Goal: Task Accomplishment & Management: Use online tool/utility

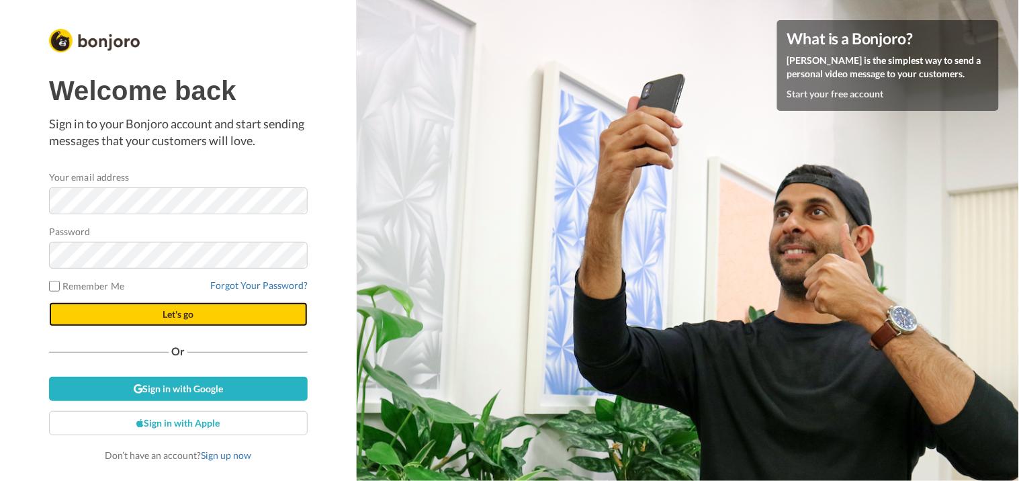
click at [193, 321] on button "Let's go" at bounding box center [178, 314] width 259 height 24
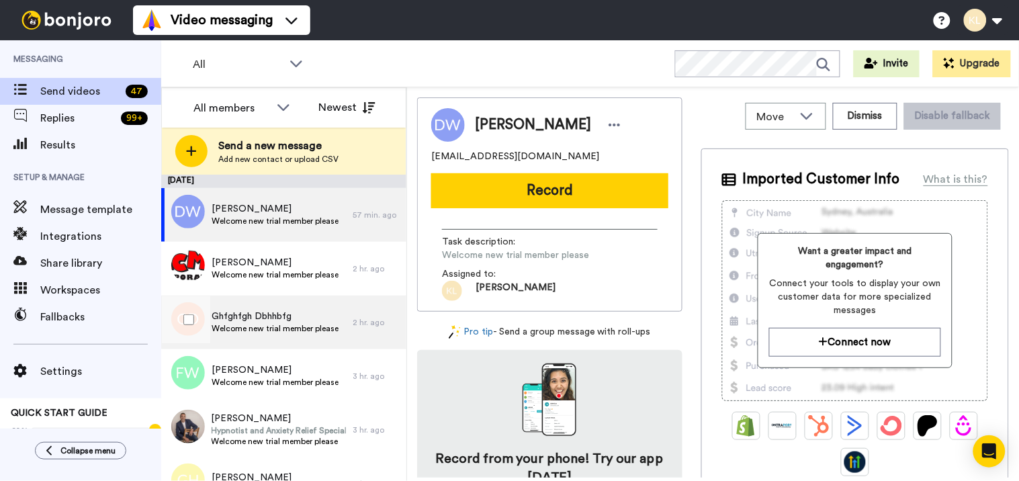
click at [282, 326] on span "Welcome new trial member please" at bounding box center [275, 328] width 127 height 11
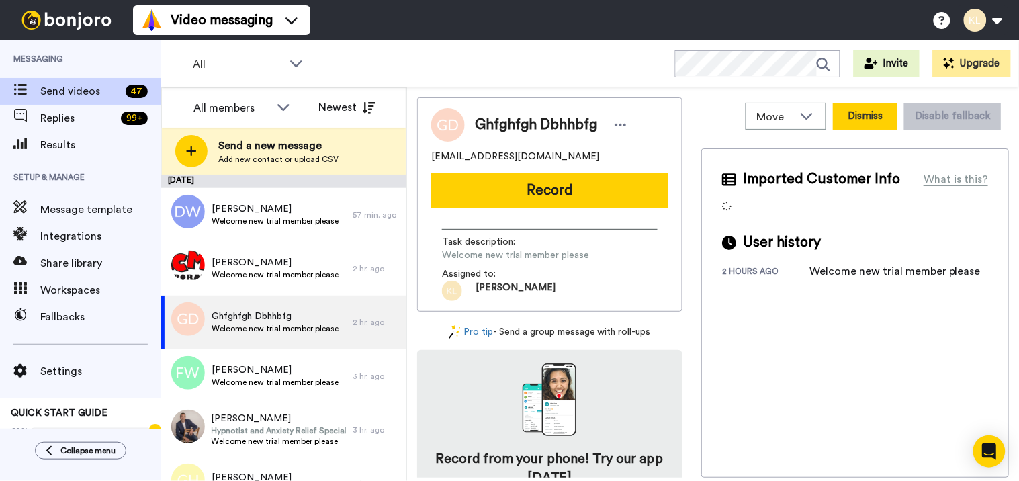
click at [846, 118] on button "Dismiss" at bounding box center [865, 116] width 64 height 27
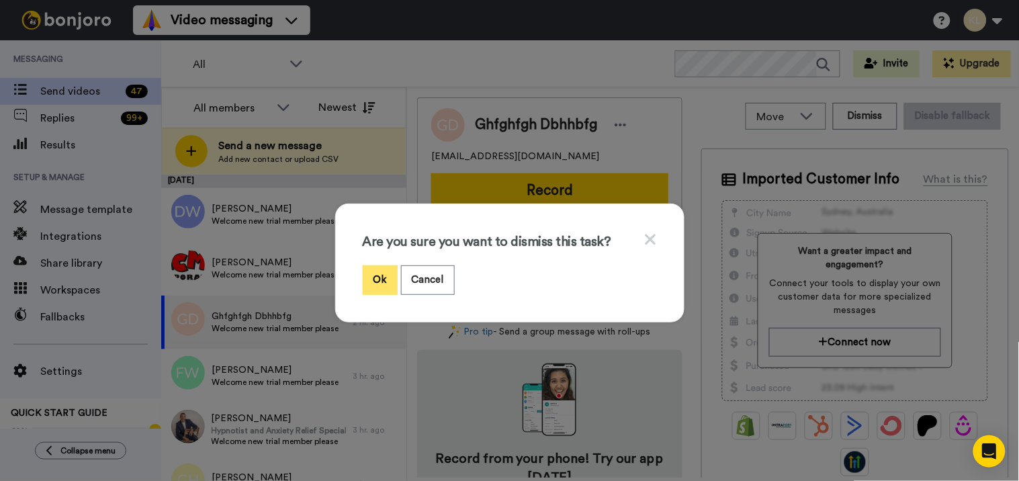
click at [373, 274] on button "Ok" at bounding box center [380, 279] width 35 height 29
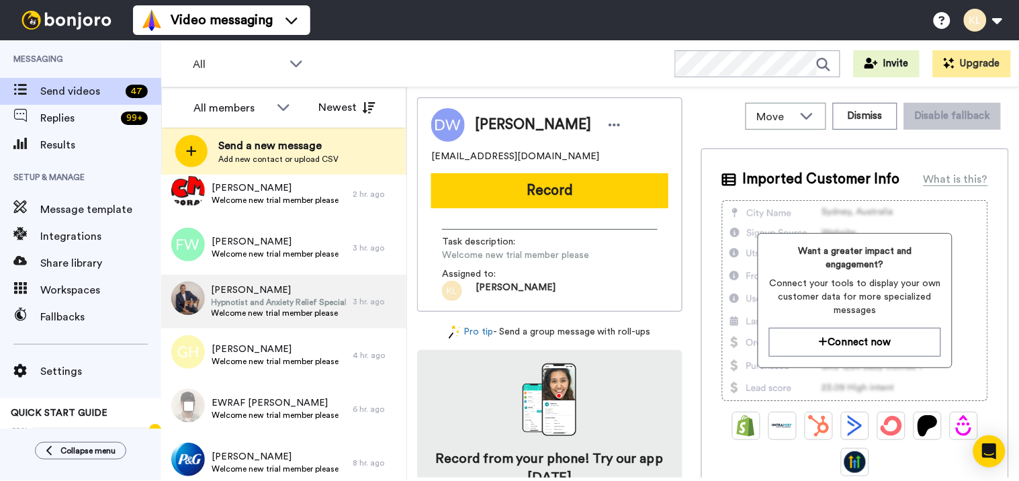
scroll to position [224, 0]
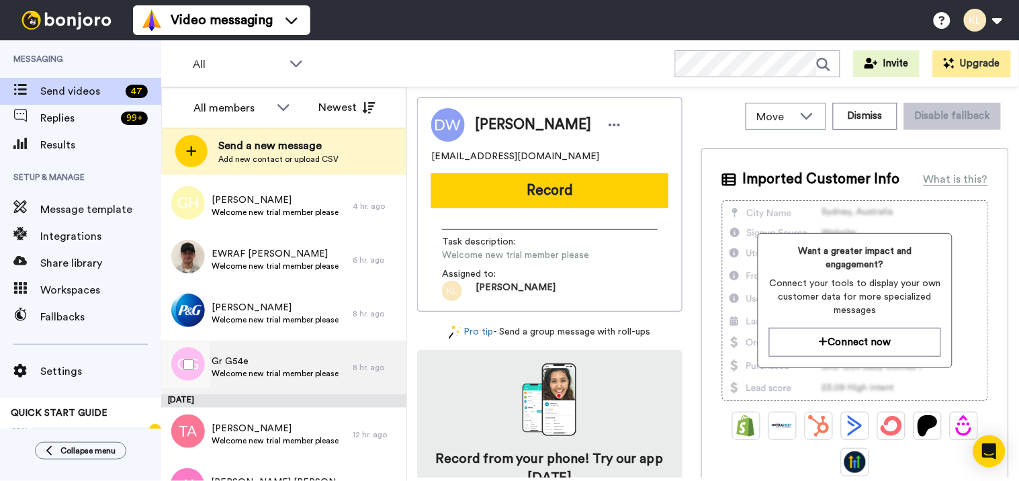
click at [304, 379] on div "Gr G54e Welcome new trial member please" at bounding box center [275, 368] width 127 height 26
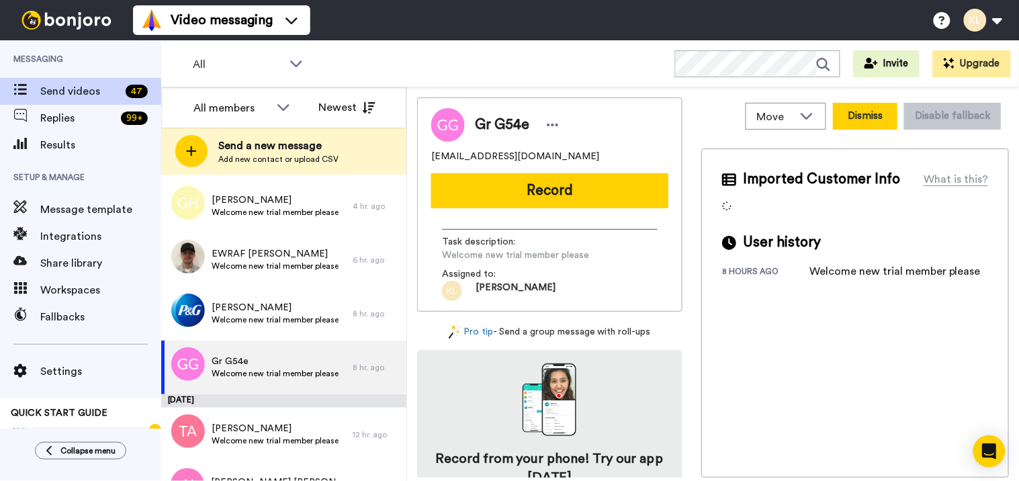
click at [843, 118] on button "Dismiss" at bounding box center [865, 116] width 64 height 27
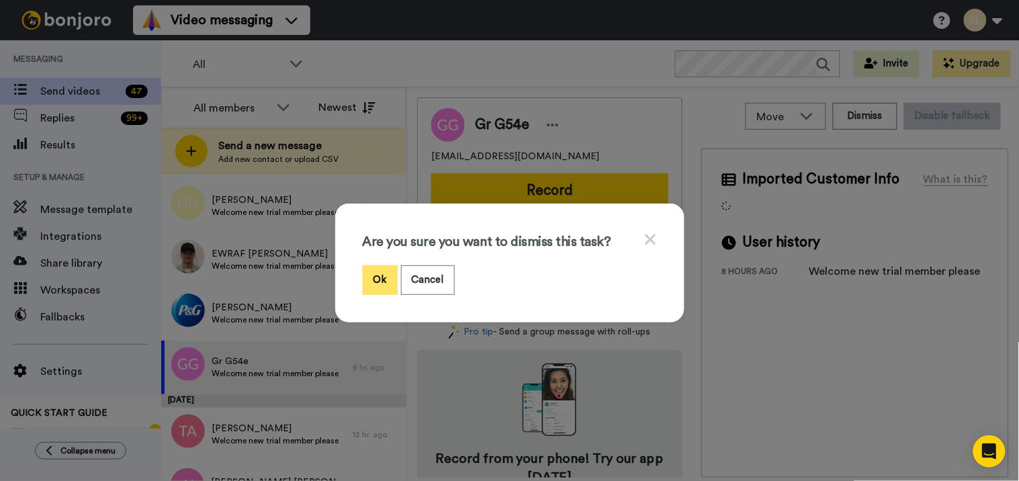
click at [370, 279] on button "Ok" at bounding box center [380, 279] width 35 height 29
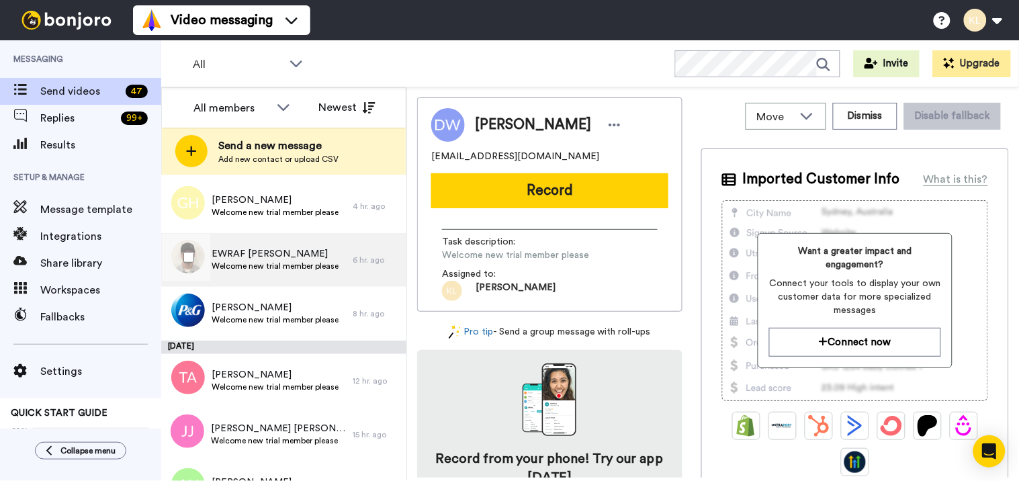
click at [338, 259] on div "EWRAF [PERSON_NAME] Welcome new trial member please" at bounding box center [256, 260] width 191 height 54
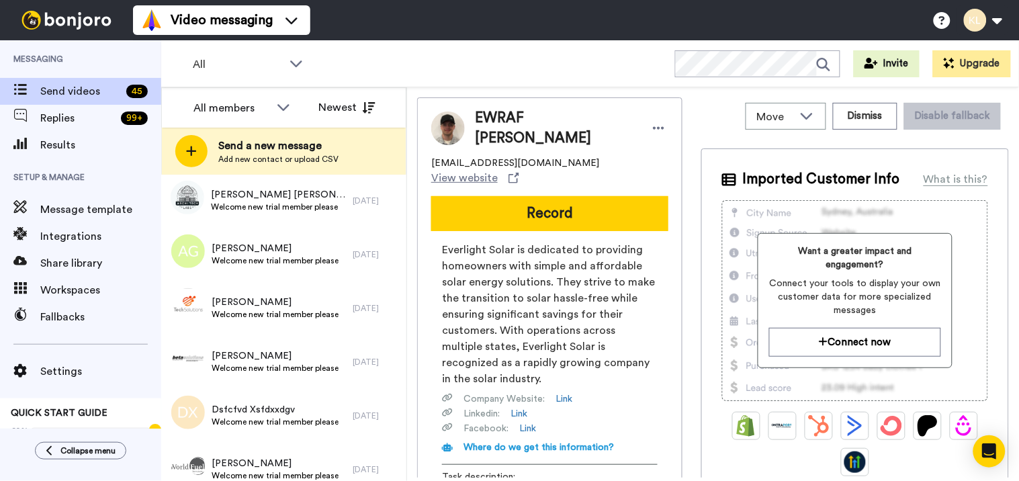
scroll to position [2046, 0]
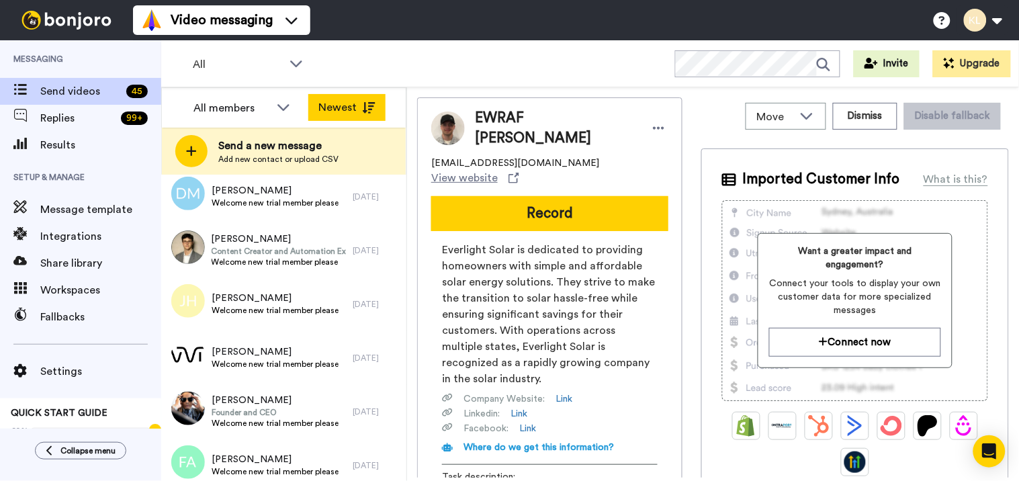
click at [340, 102] on button "Newest" at bounding box center [346, 107] width 77 height 27
